Goal: Information Seeking & Learning: Learn about a topic

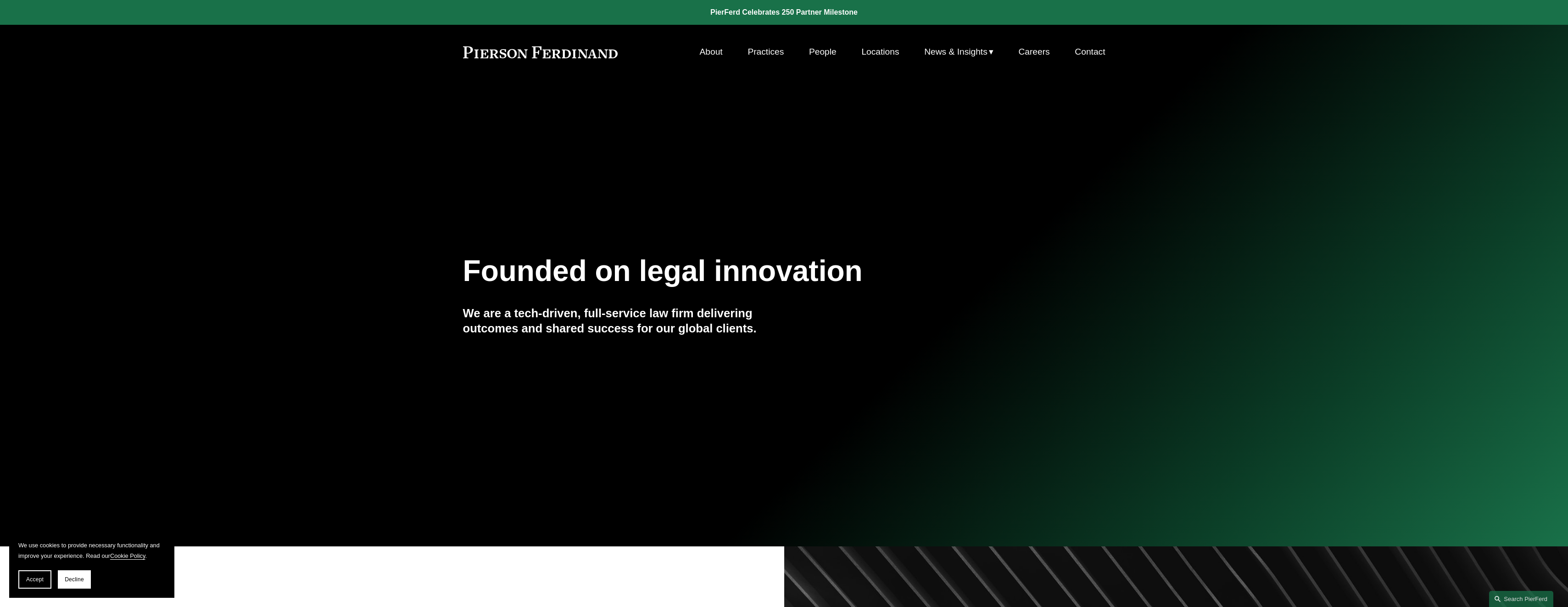
click at [814, 54] on link "People" at bounding box center [823, 52] width 28 height 17
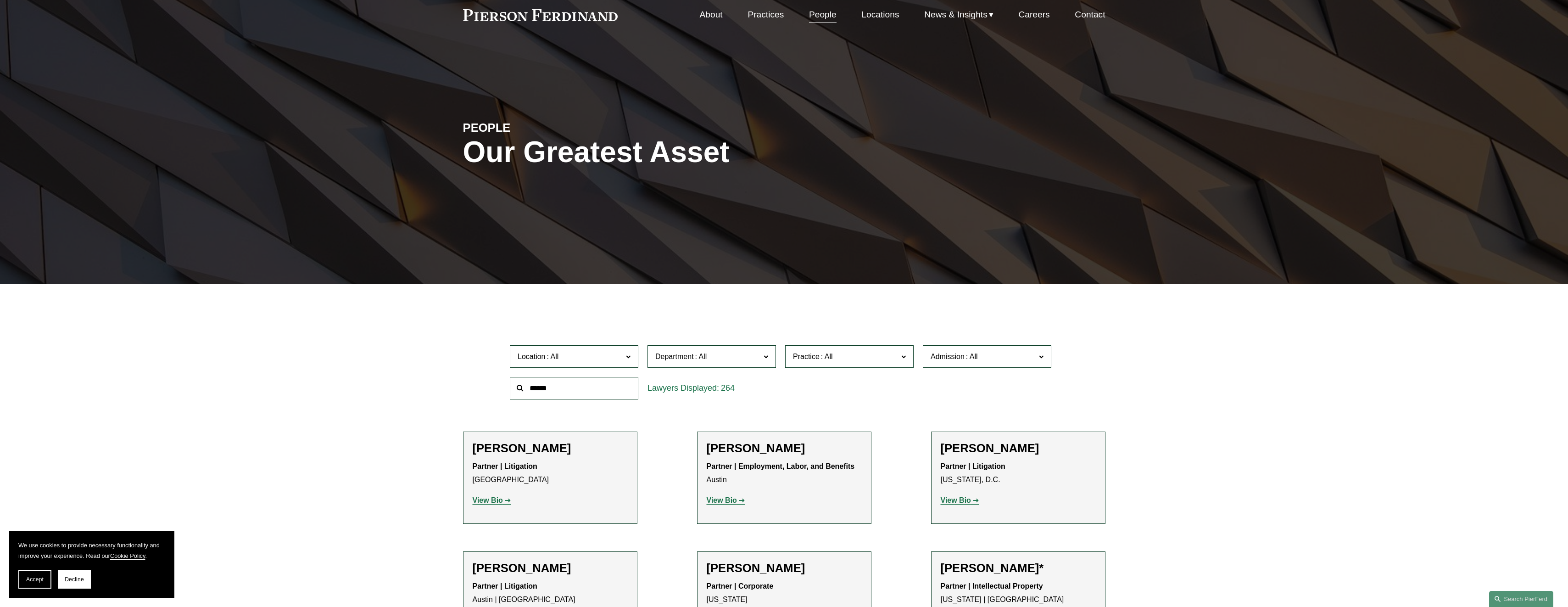
scroll to position [92, 0]
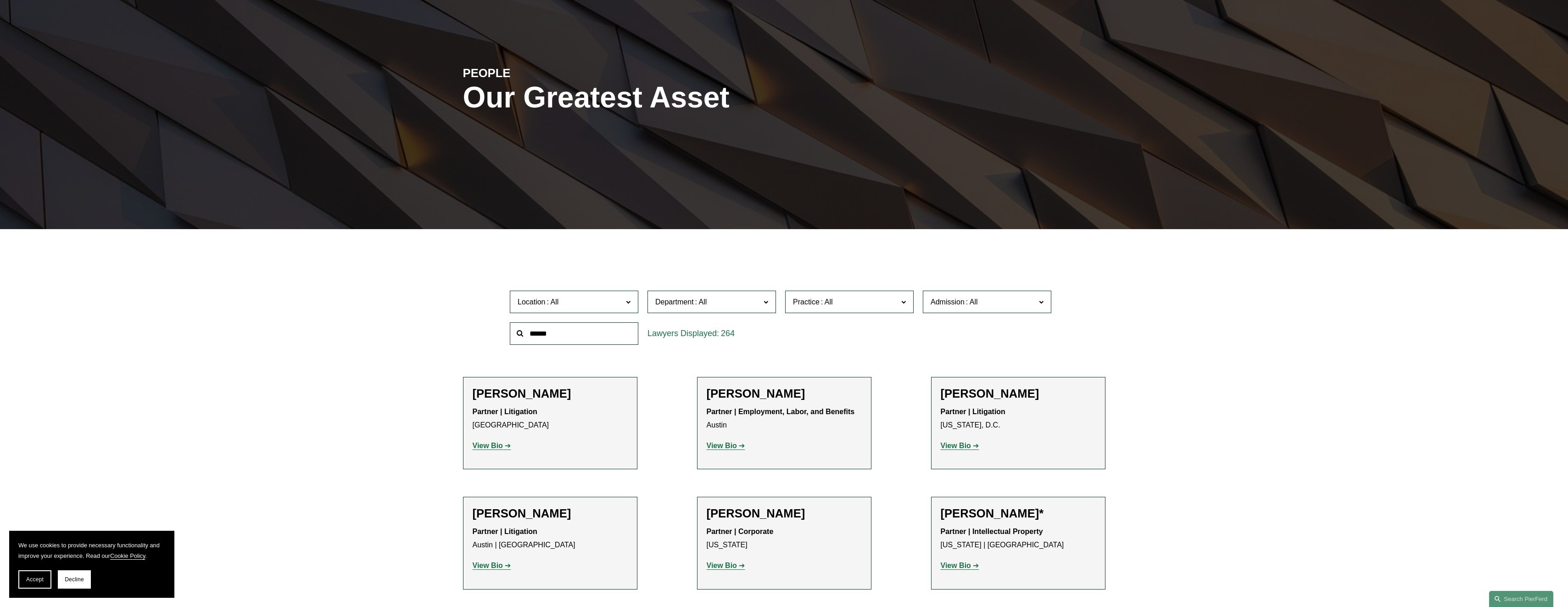
click at [627, 302] on span at bounding box center [629, 301] width 5 height 12
click at [0, 0] on link "[US_STATE]" at bounding box center [0, 0] width 0 height 0
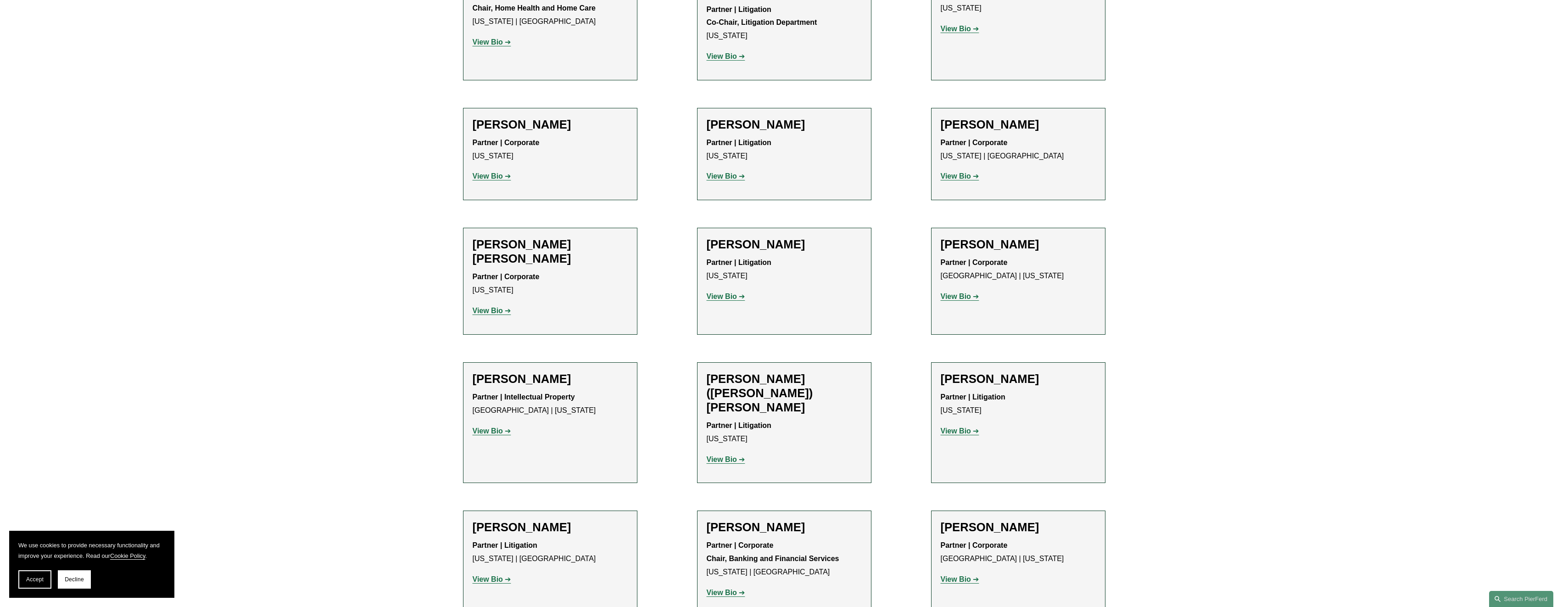
scroll to position [650, 0]
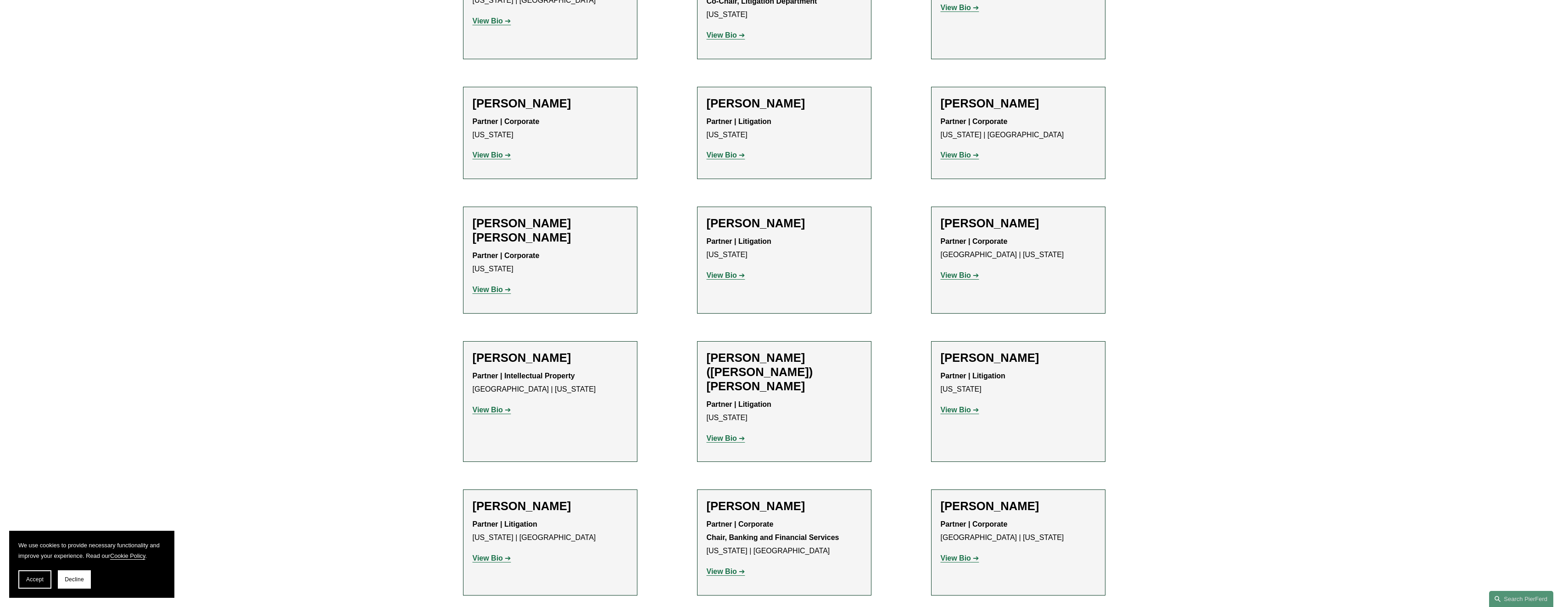
click at [712, 568] on strong "View Bio" at bounding box center [721, 572] width 30 height 8
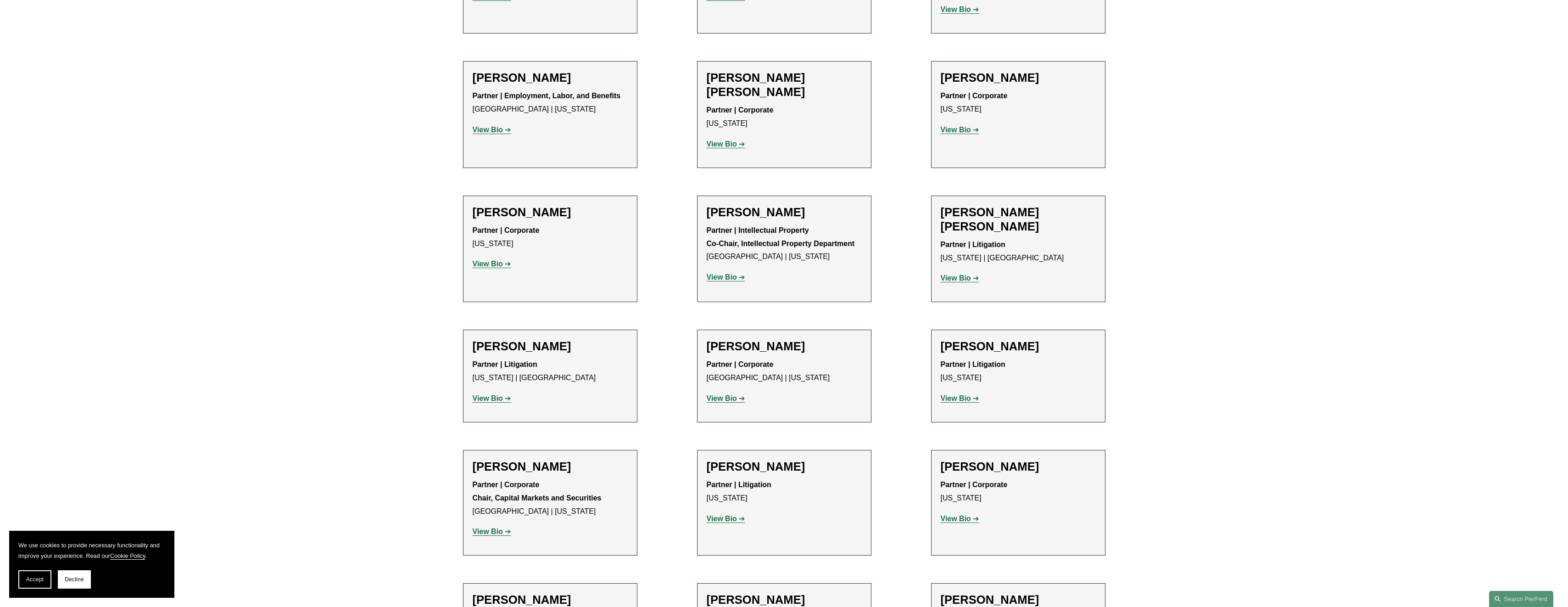
scroll to position [1522, 0]
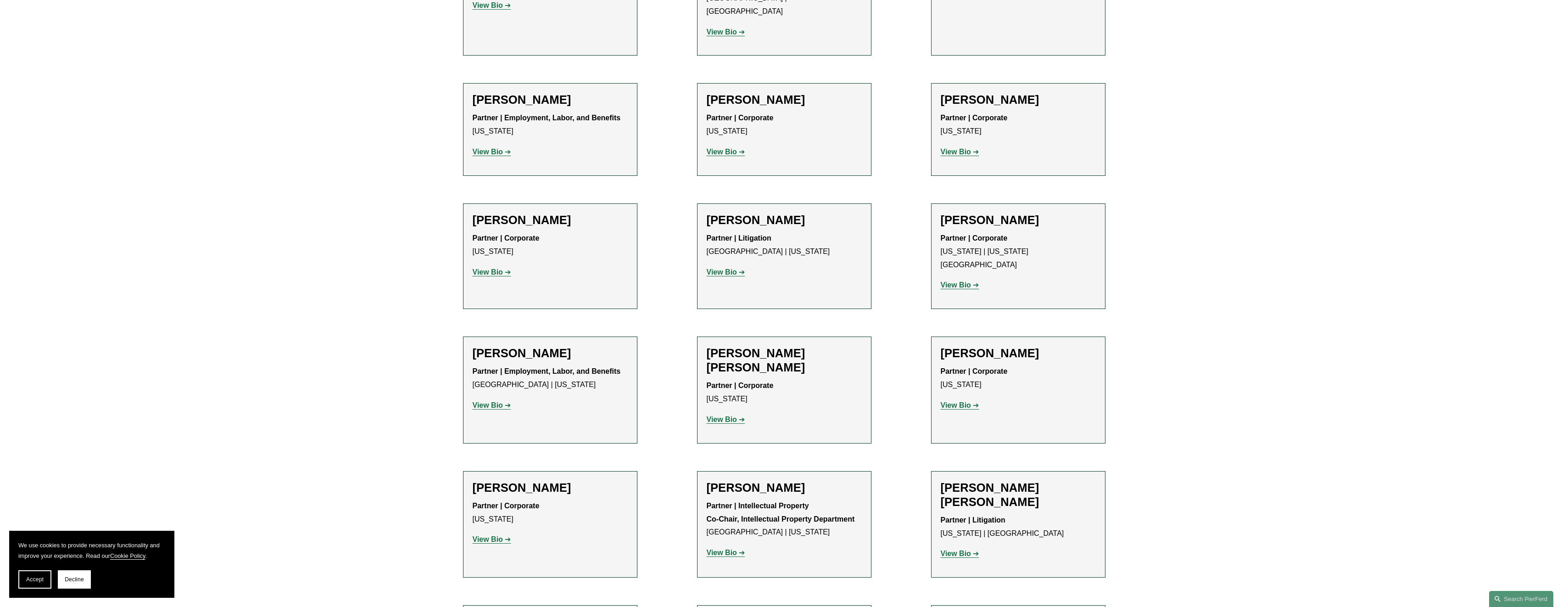
click at [951, 401] on strong "View Bio" at bounding box center [956, 405] width 30 height 8
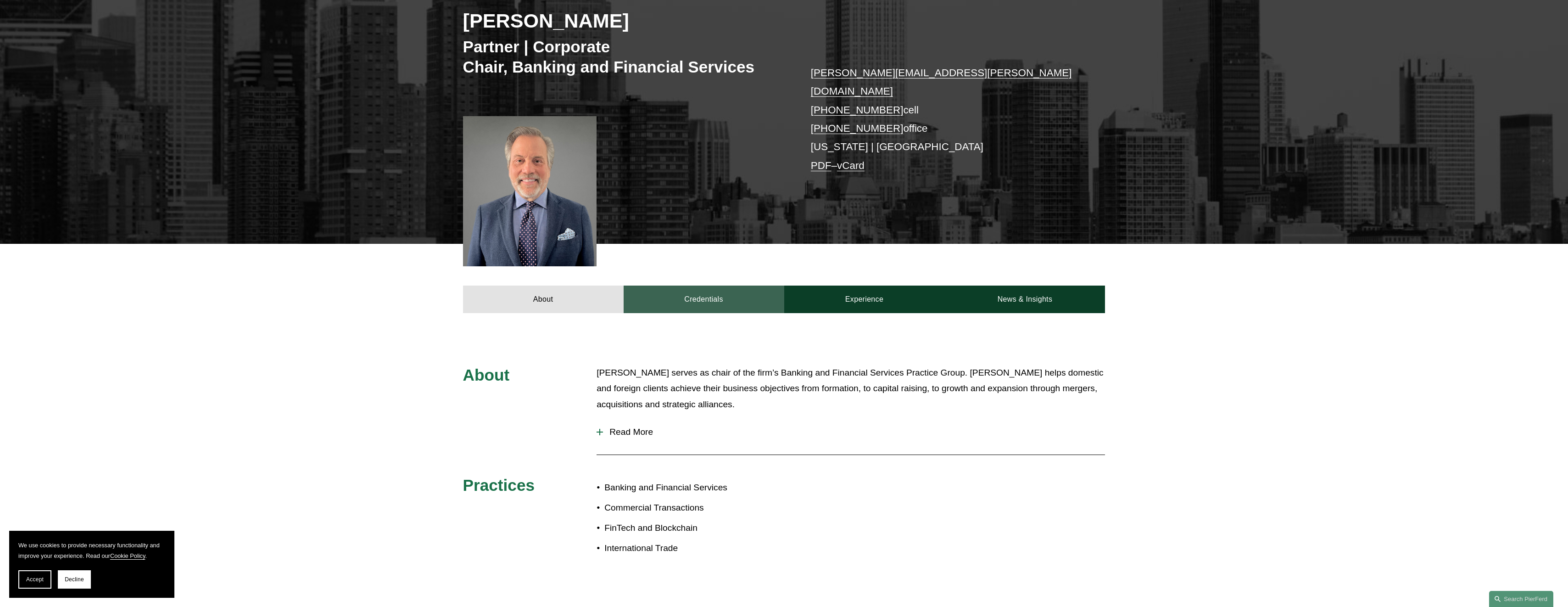
scroll to position [183, 0]
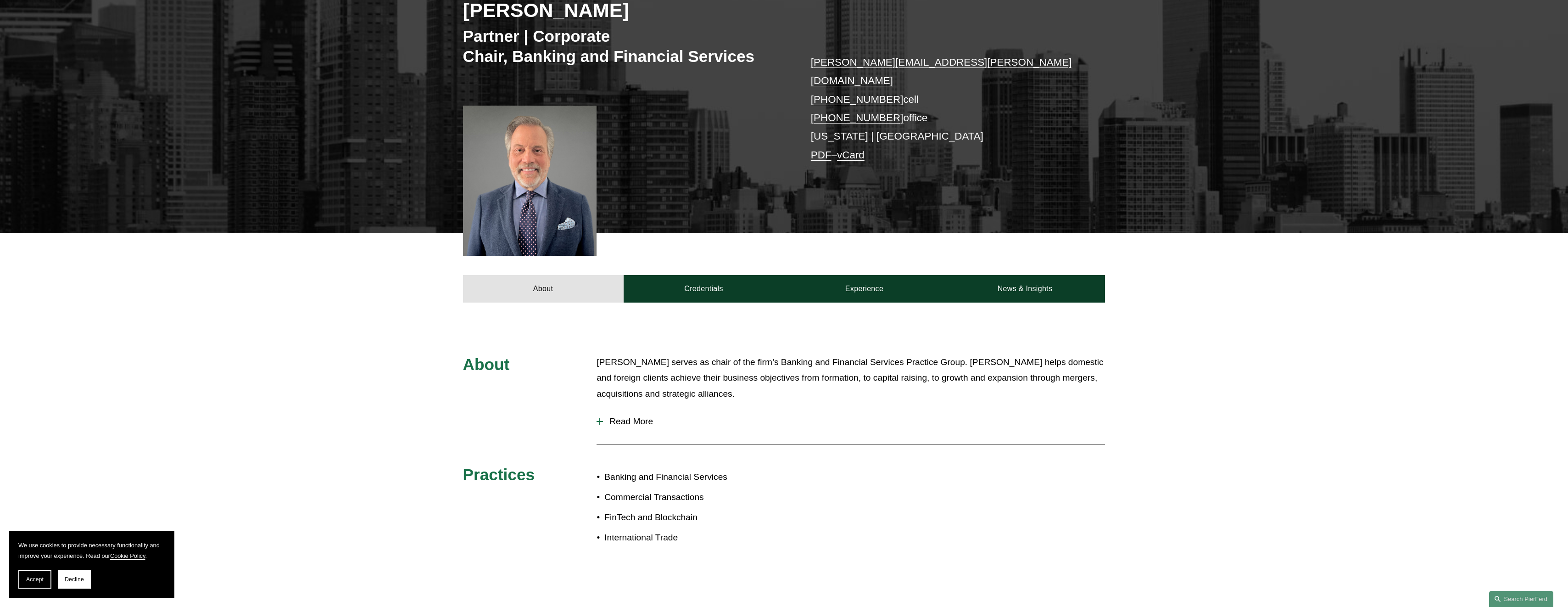
click at [597, 421] on div at bounding box center [600, 421] width 7 height 1
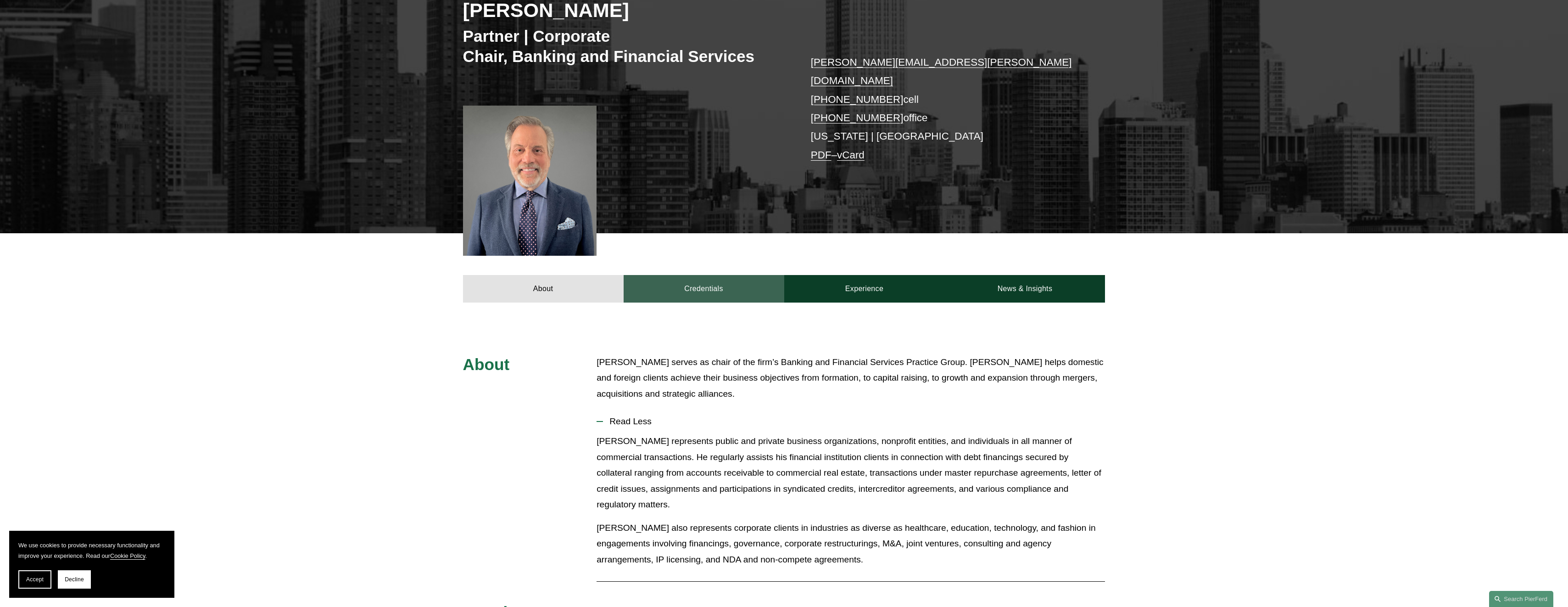
click at [669, 275] on link "Credentials" at bounding box center [704, 289] width 160 height 28
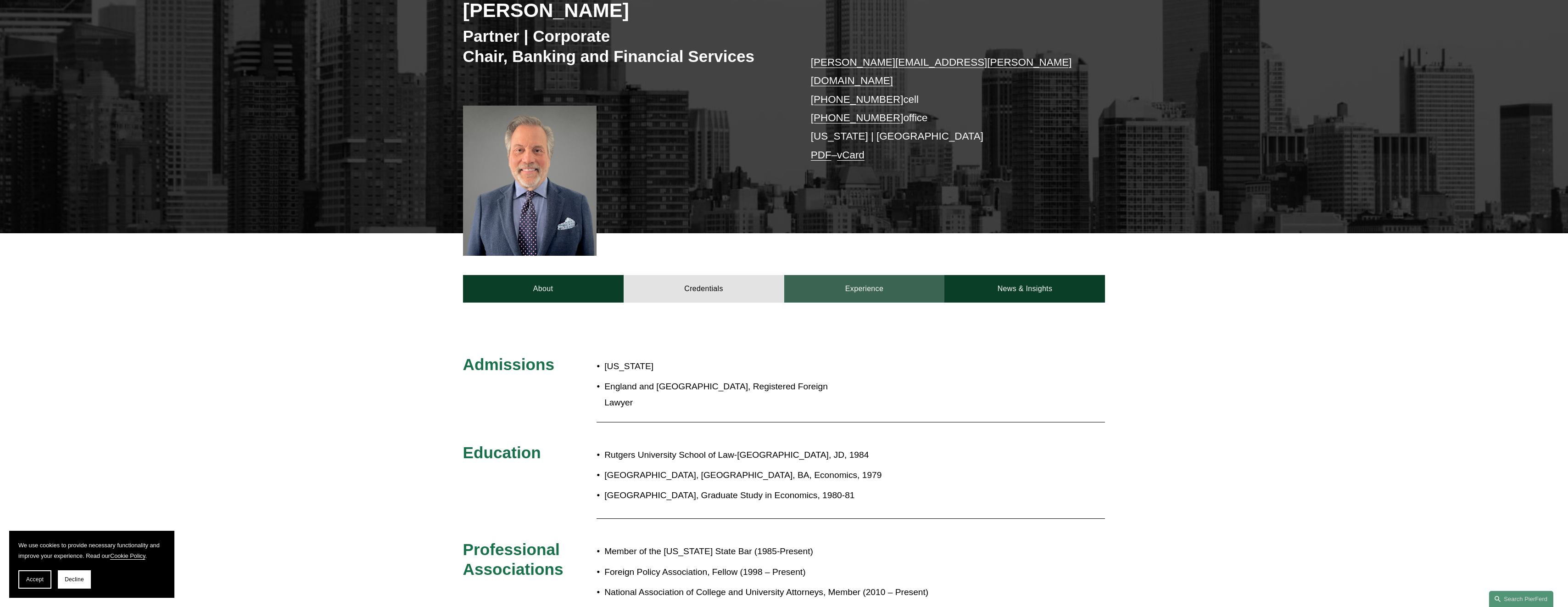
click at [837, 278] on link "Experience" at bounding box center [865, 289] width 160 height 28
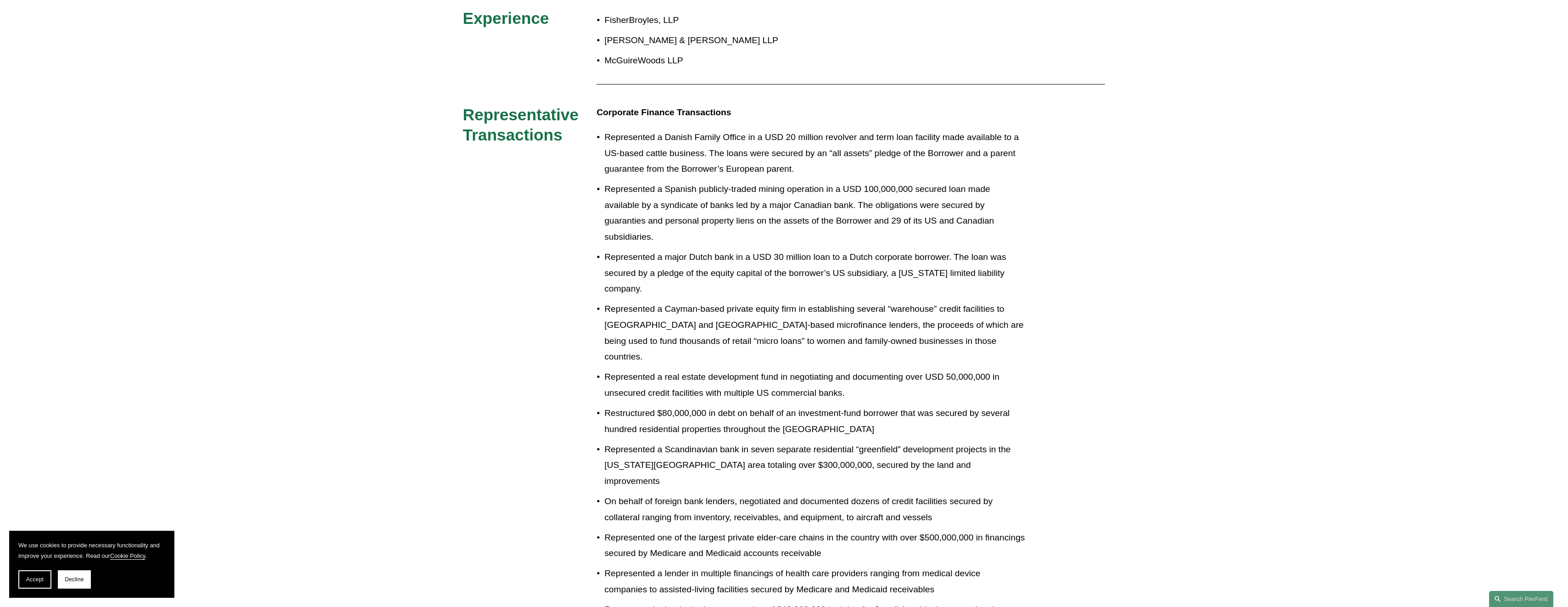
scroll to position [321, 0]
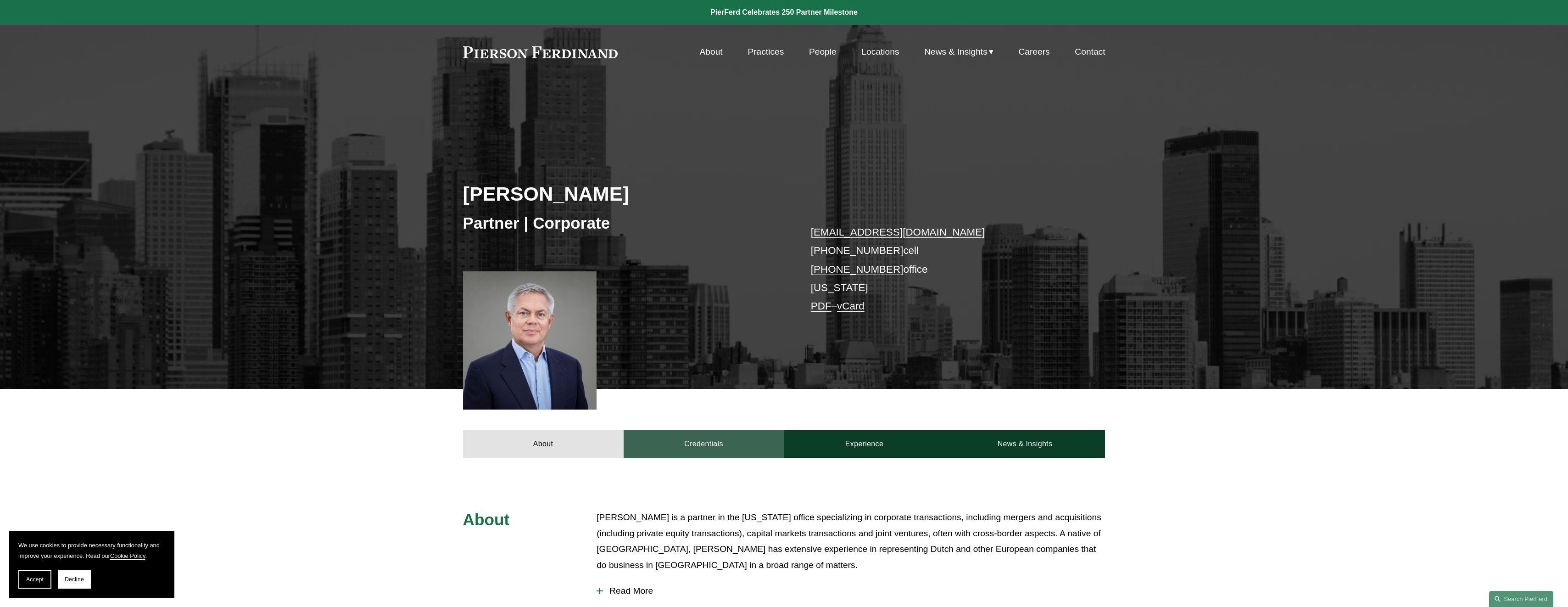
click at [712, 442] on link "Credentials" at bounding box center [704, 444] width 160 height 28
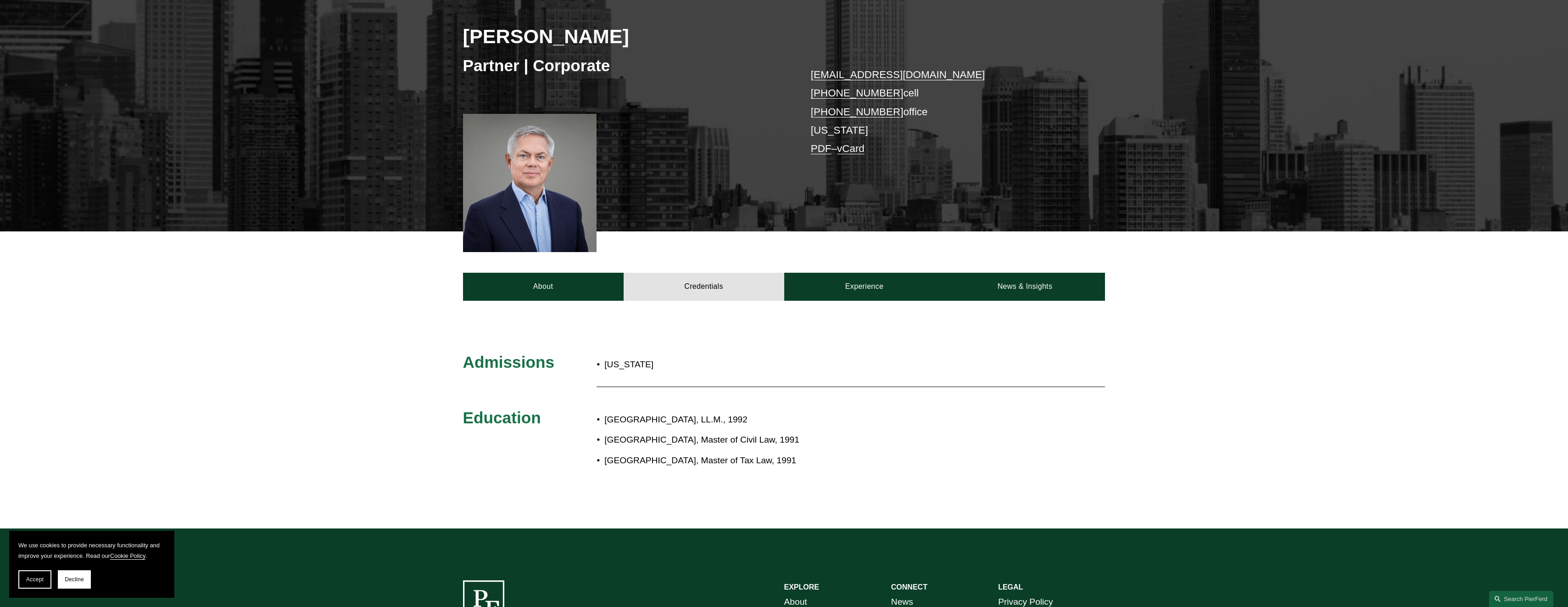
scroll to position [183, 0]
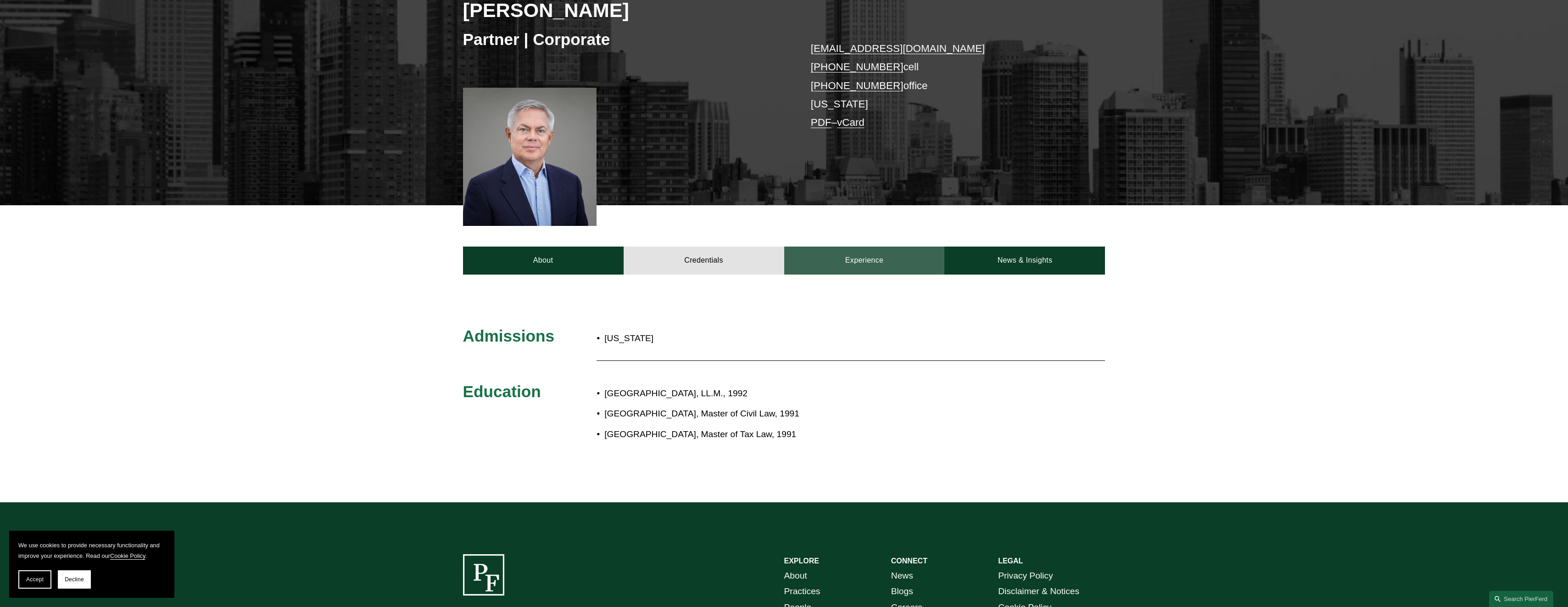
click at [855, 267] on link "Experience" at bounding box center [865, 260] width 160 height 28
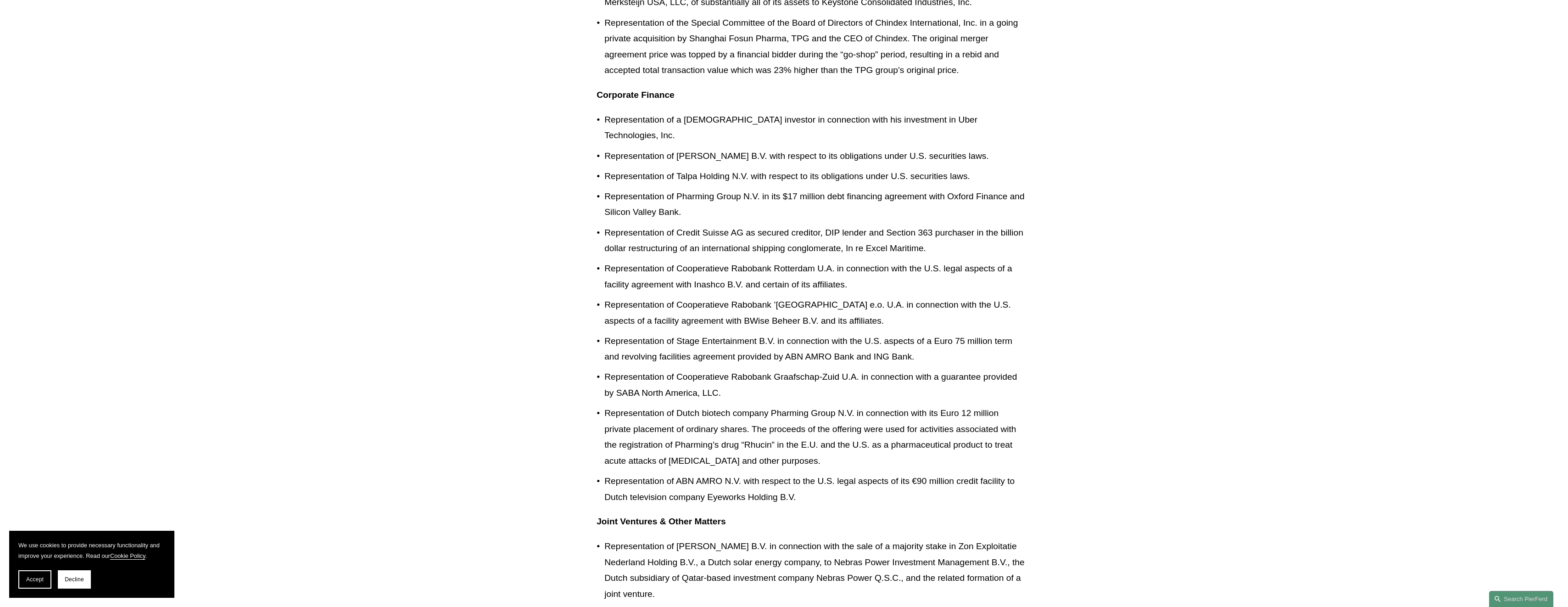
scroll to position [1332, 0]
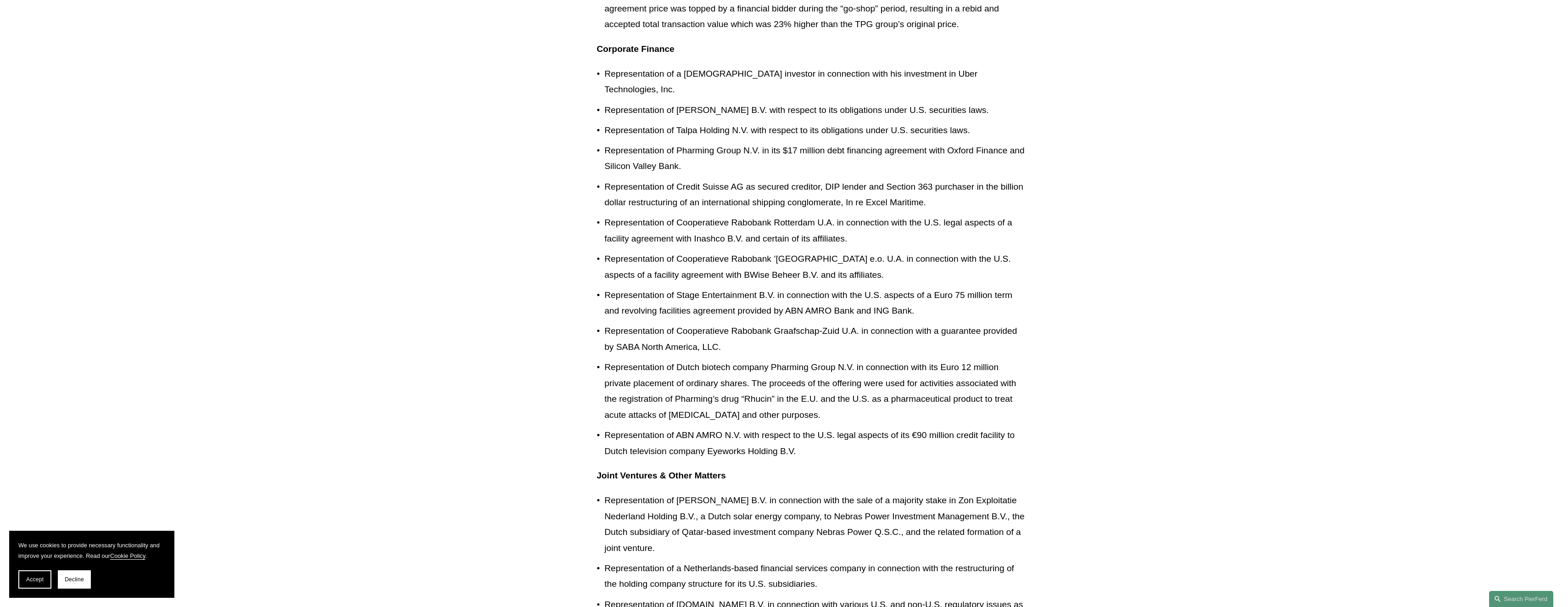
click at [623, 502] on p "Representation of Michel Peek Beheer B.V. in connection with the sale of a majo…" at bounding box center [814, 523] width 420 height 63
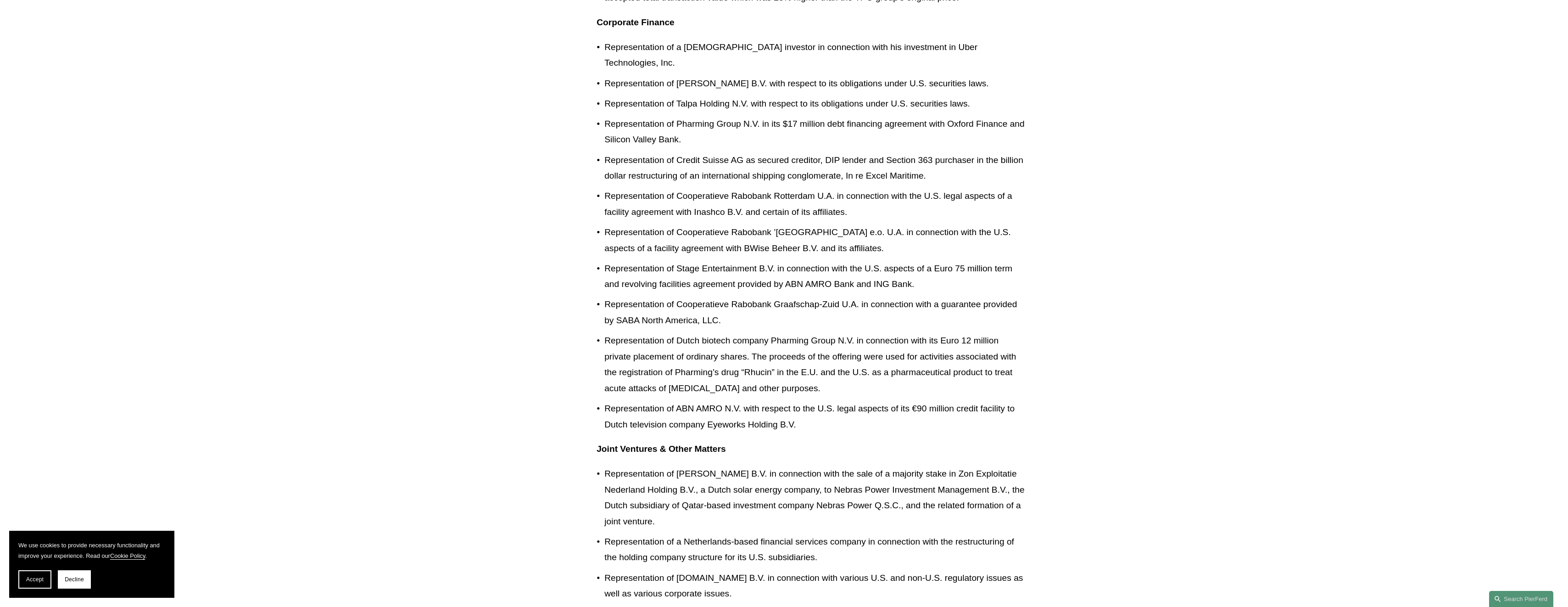
scroll to position [1245, 0]
